Goal: Information Seeking & Learning: Find specific page/section

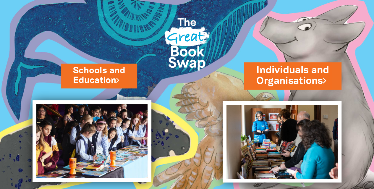
click at [318, 80] on link "Individuals and Organisations" at bounding box center [292, 75] width 73 height 25
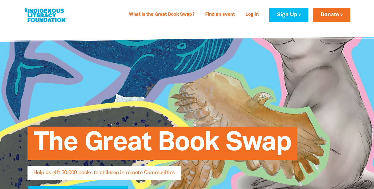
select select "AU"
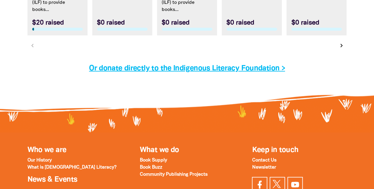
scroll to position [1979, 0]
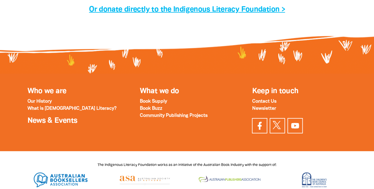
drag, startPoint x: 322, startPoint y: 33, endPoint x: 328, endPoint y: 40, distance: 9.4
click at [328, 40] on div at bounding box center [187, 54] width 374 height 44
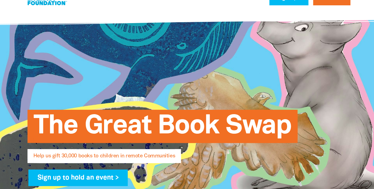
scroll to position [0, 0]
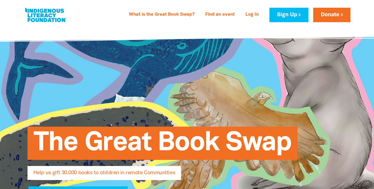
drag, startPoint x: 181, startPoint y: 92, endPoint x: 123, endPoint y: 77, distance: 59.7
click at [123, 77] on div "The Great Book Swap Help us gift 30,000 books to children in remote Communities…" at bounding box center [187, 162] width 354 height 270
click at [181, 13] on link "What is the Great Book Swap?" at bounding box center [161, 14] width 73 height 9
select select "AU"
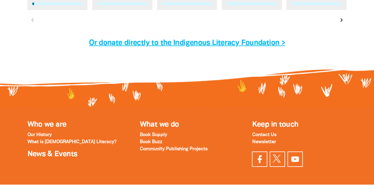
scroll to position [2017, 0]
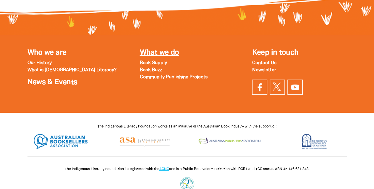
click at [152, 49] on link "What we do" at bounding box center [158, 52] width 39 height 7
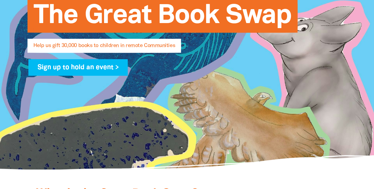
scroll to position [0, 0]
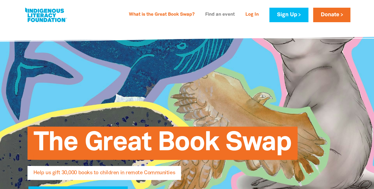
click at [212, 15] on link "Find an event" at bounding box center [219, 14] width 37 height 9
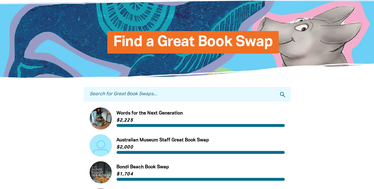
scroll to position [89, 0]
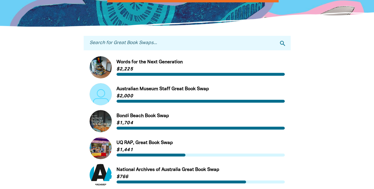
click at [112, 41] on input "Search for Great Book Swaps..." at bounding box center [187, 43] width 207 height 14
type input "kennedys"
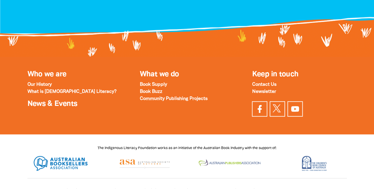
scroll to position [236, 0]
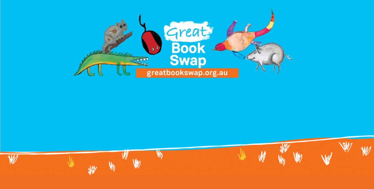
drag, startPoint x: 314, startPoint y: 154, endPoint x: 352, endPoint y: 171, distance: 42.0
click at [352, 171] on div at bounding box center [187, 155] width 374 height 44
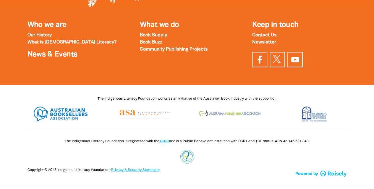
scroll to position [315, 0]
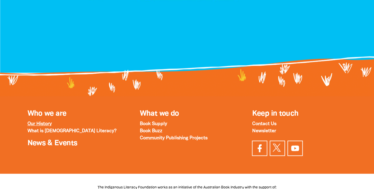
click at [41, 124] on strong "Our History" at bounding box center [39, 124] width 24 height 4
click at [68, 131] on strong "What is [DEMOGRAPHIC_DATA] Literacy?" at bounding box center [71, 131] width 89 height 4
